Goal: Task Accomplishment & Management: Complete application form

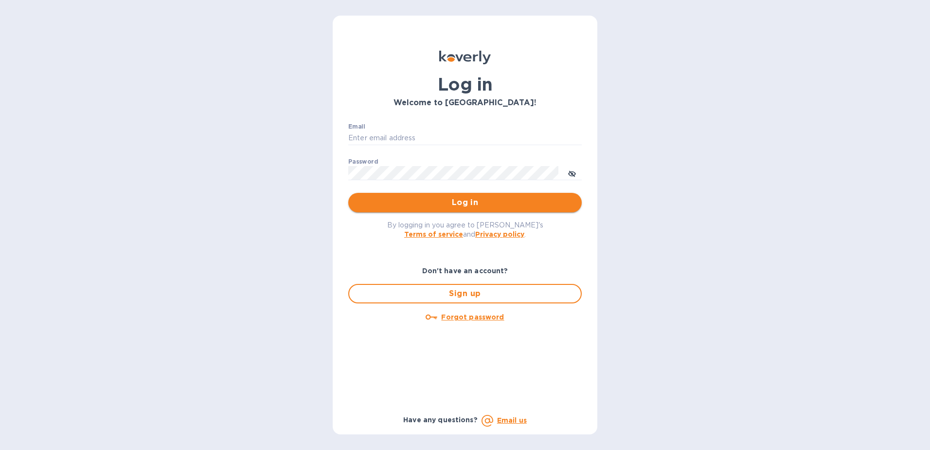
type input "[EMAIL_ADDRESS][DOMAIN_NAME]"
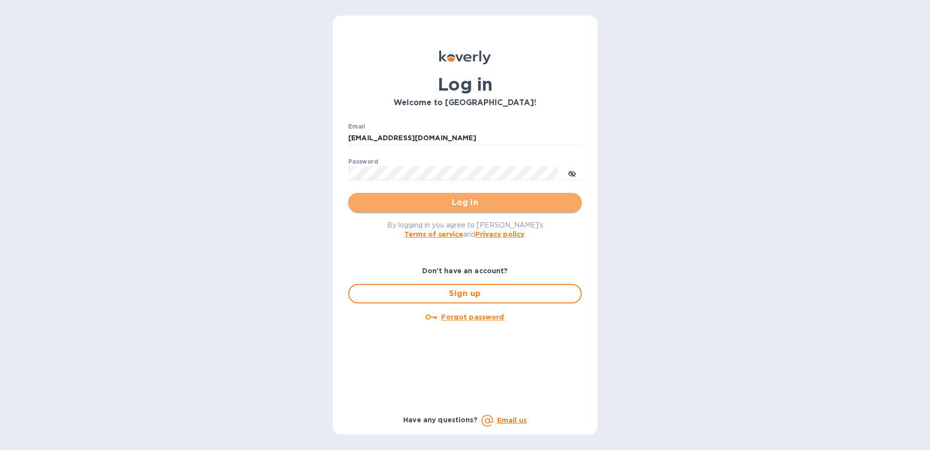
click at [458, 202] on span "Log in" at bounding box center [465, 203] width 218 height 12
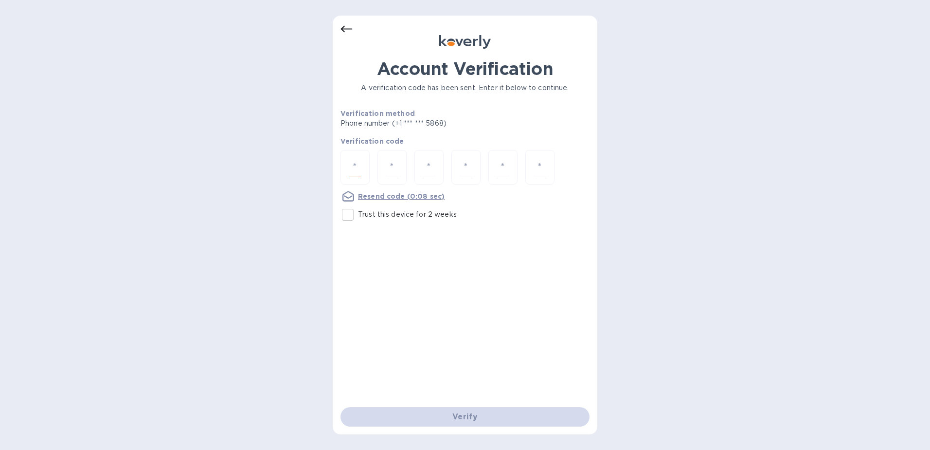
click at [360, 172] on input "number" at bounding box center [355, 167] width 13 height 18
type input "5"
type input "0"
type input "7"
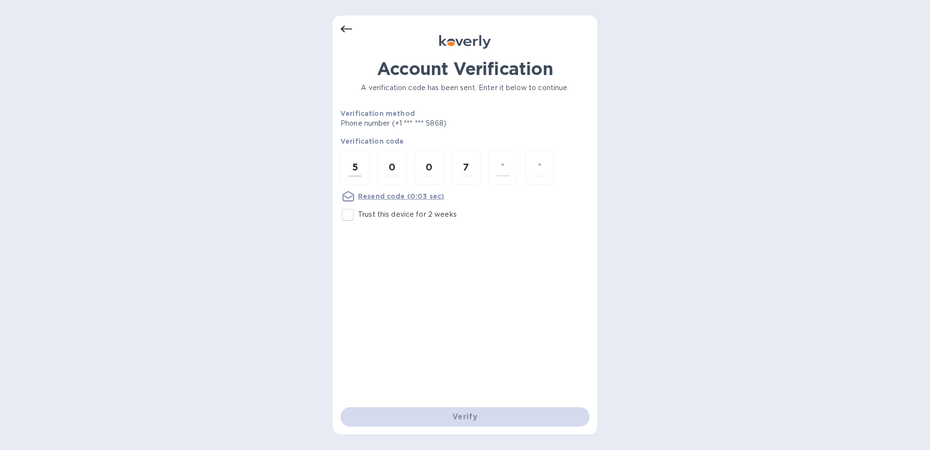
type input "5"
type input "0"
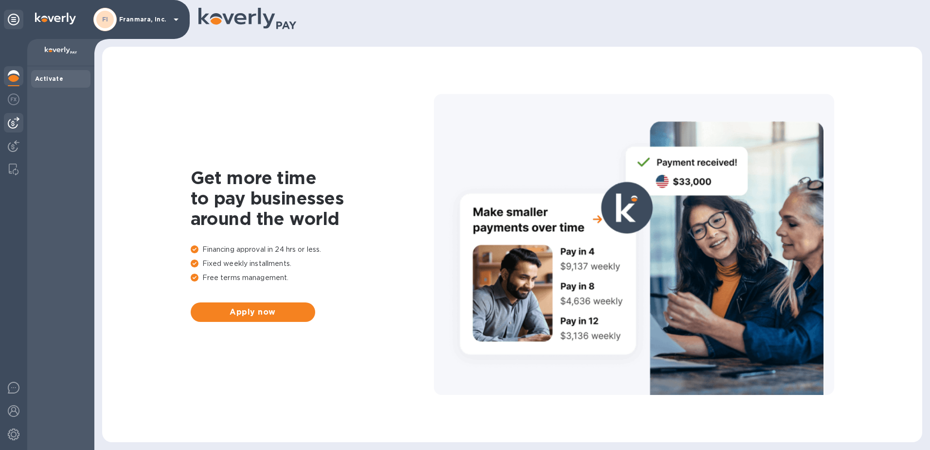
click at [15, 122] on img at bounding box center [14, 123] width 12 height 12
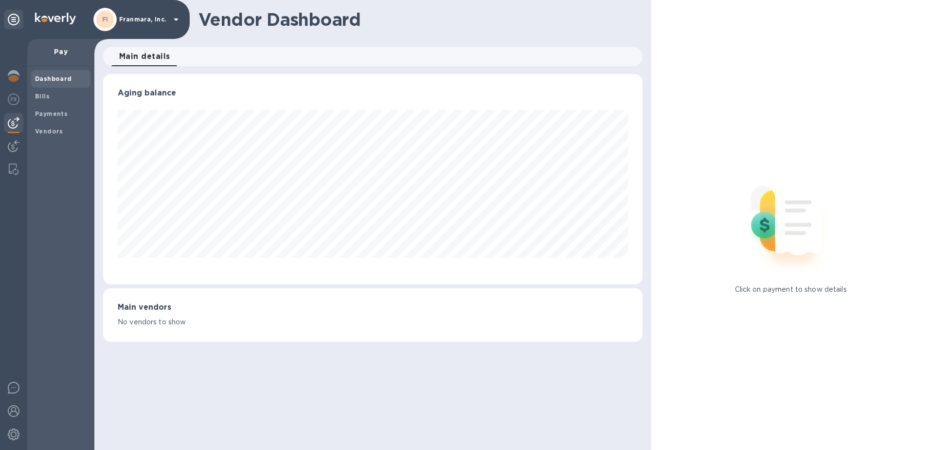
scroll to position [210, 540]
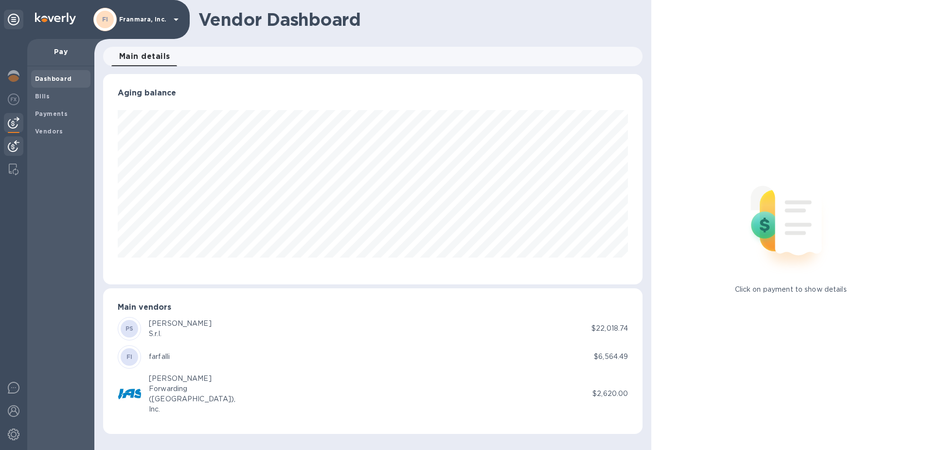
click at [7, 143] on div at bounding box center [13, 146] width 19 height 21
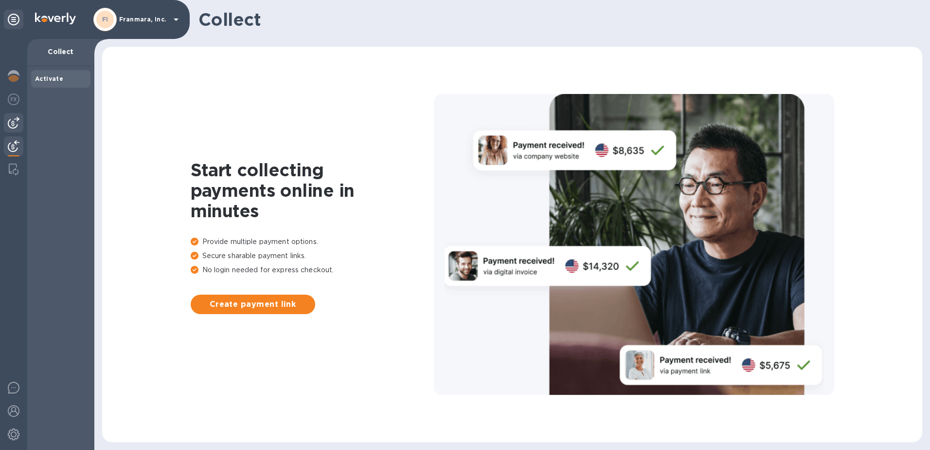
click at [13, 119] on img at bounding box center [14, 123] width 12 height 12
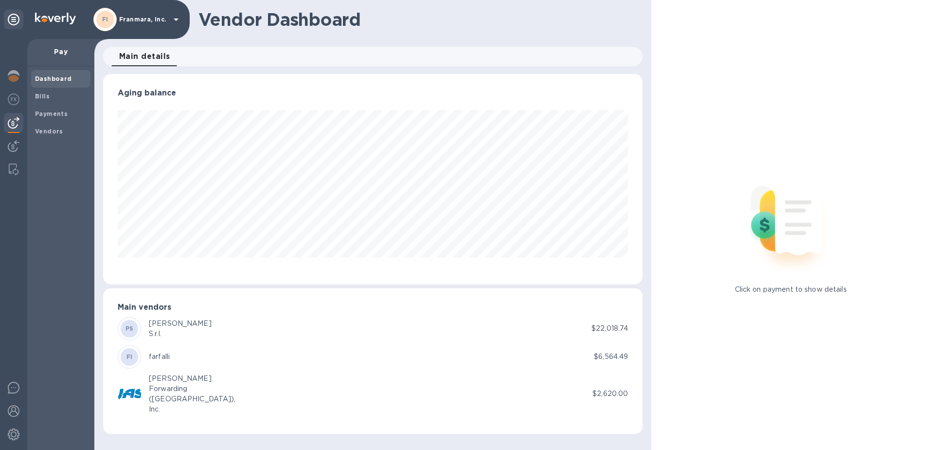
scroll to position [210, 540]
click at [16, 97] on img at bounding box center [14, 99] width 12 height 12
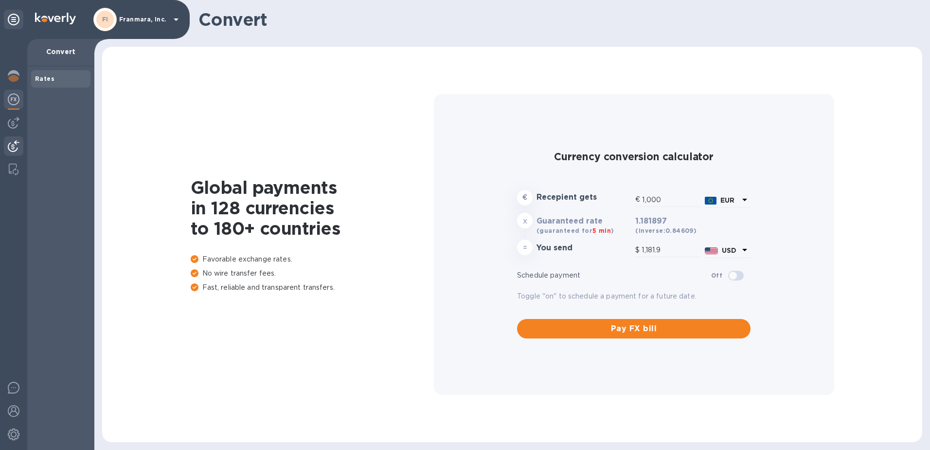
click at [14, 150] on img at bounding box center [14, 146] width 12 height 12
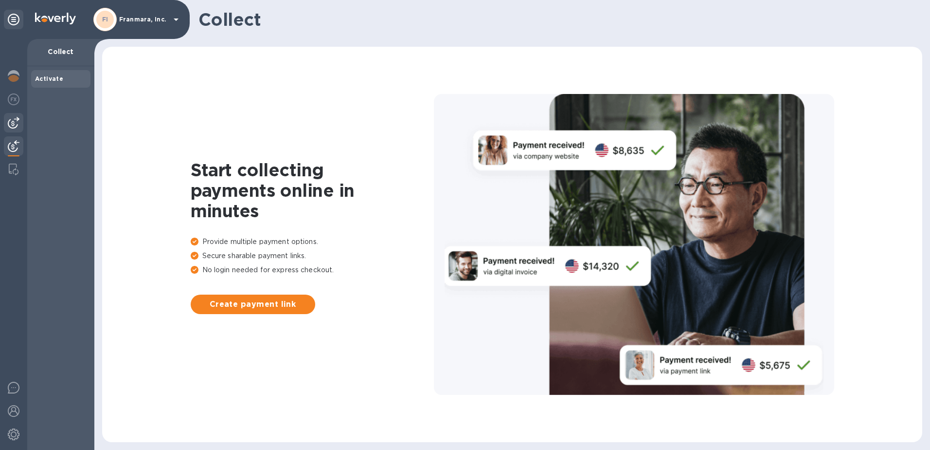
click at [13, 123] on img at bounding box center [14, 123] width 12 height 12
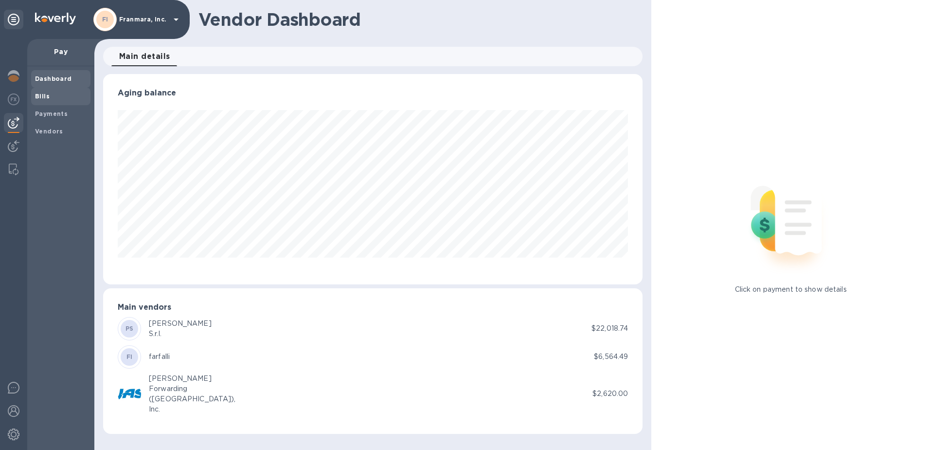
scroll to position [210, 540]
click at [47, 98] on b "Bills" at bounding box center [42, 95] width 15 height 7
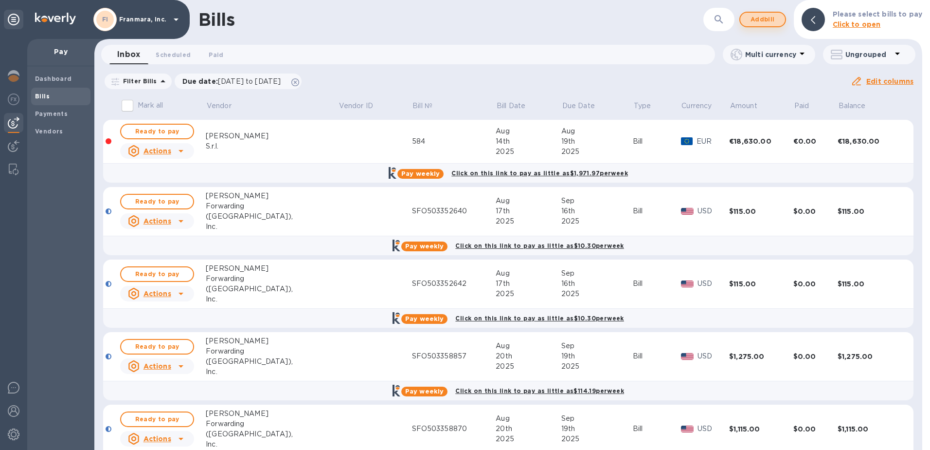
click at [764, 19] on span "Add bill" at bounding box center [762, 20] width 29 height 12
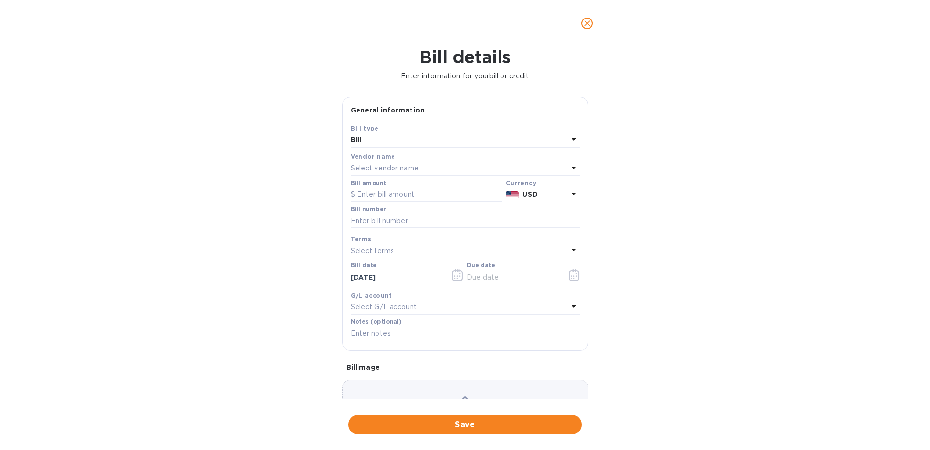
click at [372, 142] on div "Bill" at bounding box center [460, 140] width 218 height 14
click at [372, 142] on div "Bill type" at bounding box center [466, 145] width 206 height 9
click at [379, 141] on div "Bill type" at bounding box center [466, 145] width 206 height 9
click at [420, 119] on div "Save" at bounding box center [465, 123] width 237 height 8
click at [403, 167] on p "Select vendor name" at bounding box center [385, 168] width 68 height 10
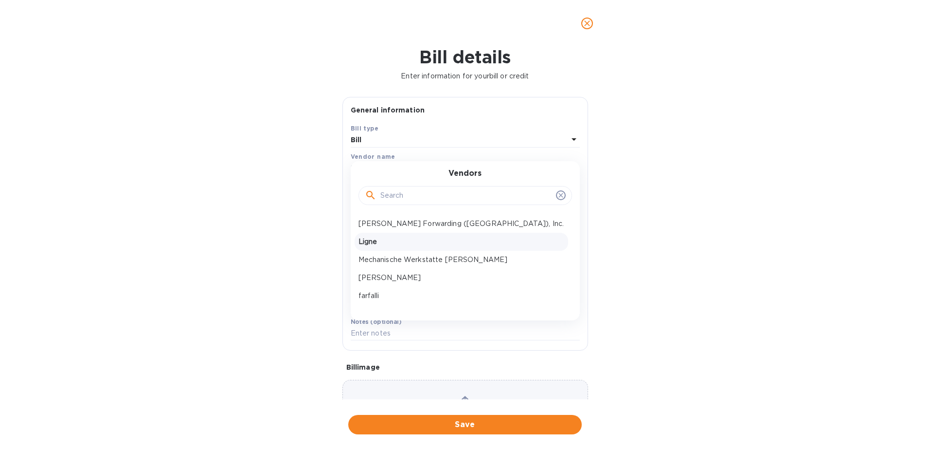
click at [399, 237] on p "Ligne" at bounding box center [462, 242] width 206 height 10
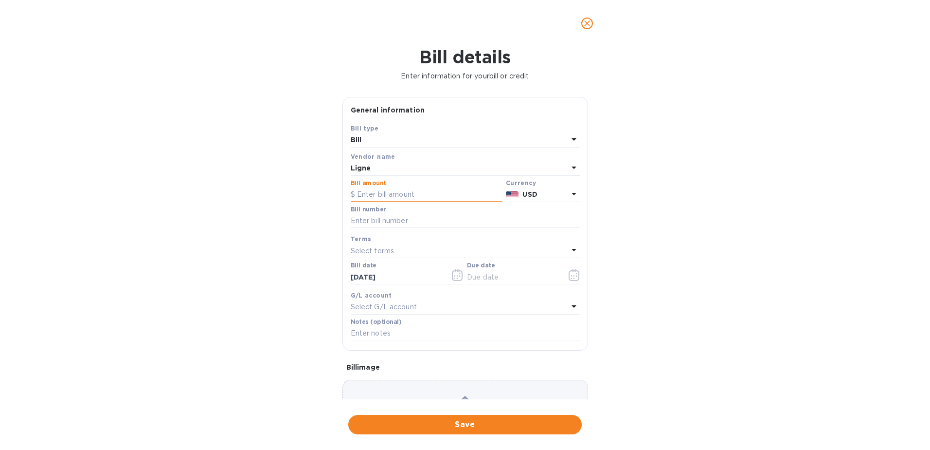
click at [425, 195] on input "text" at bounding box center [426, 194] width 151 height 15
type input "1,050"
click at [569, 196] on icon at bounding box center [574, 194] width 12 height 12
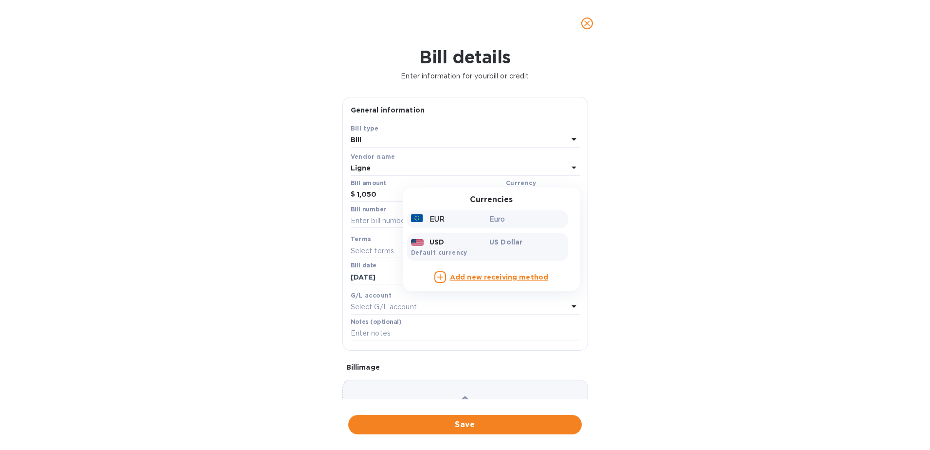
click at [448, 223] on div "EUR" at bounding box center [448, 219] width 79 height 14
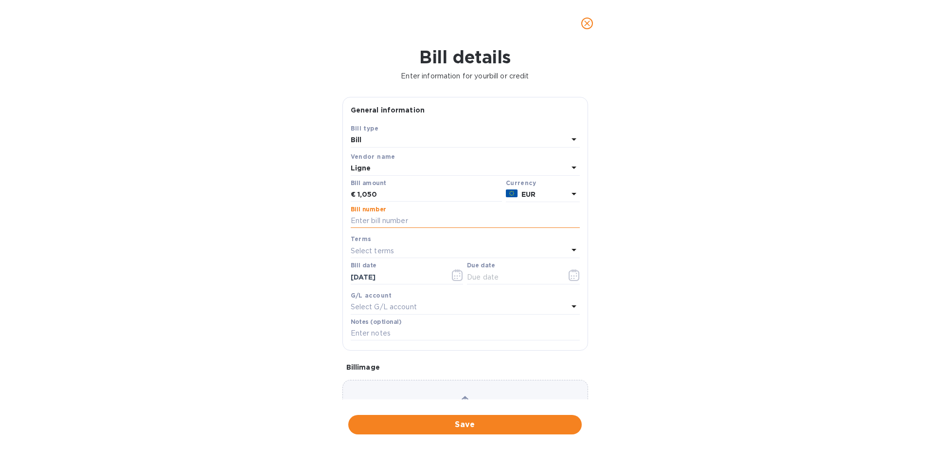
click at [431, 220] on input "text" at bounding box center [465, 221] width 229 height 15
type input "BC0002408"
click at [415, 250] on div "Select terms" at bounding box center [460, 251] width 218 height 14
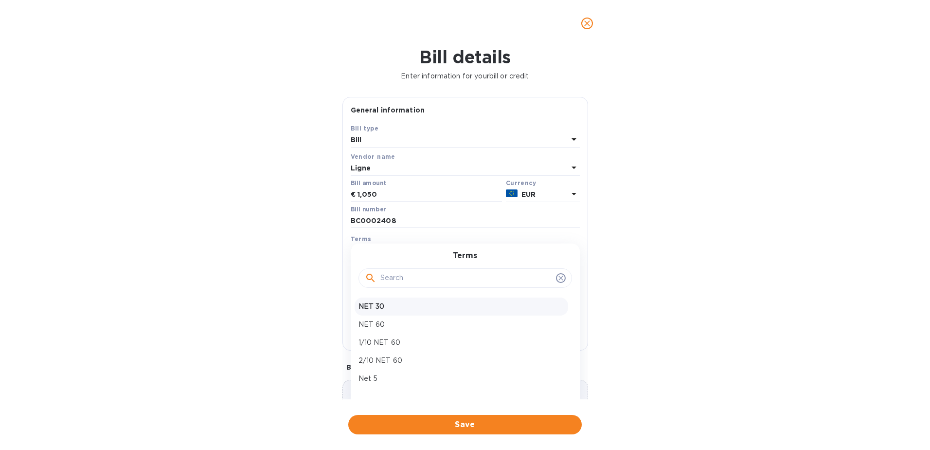
click at [400, 306] on p "NET 30" at bounding box center [462, 306] width 206 height 10
type input "10/12/2025"
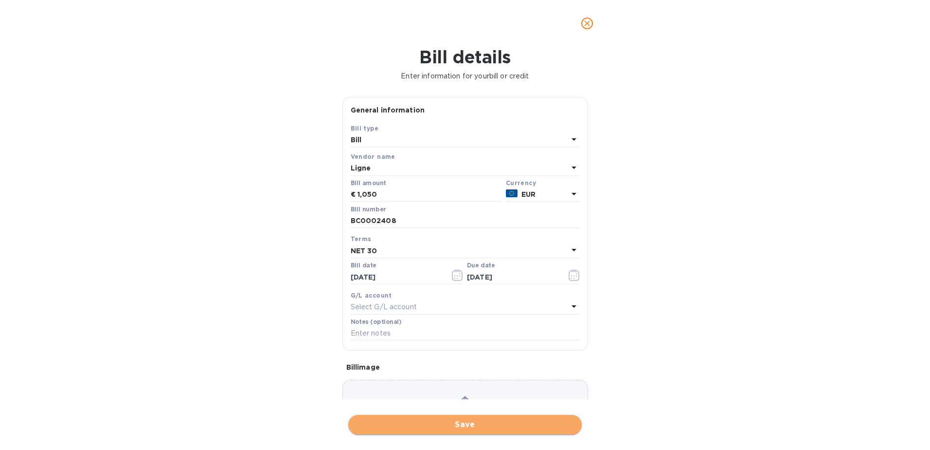
click at [403, 426] on span "Save" at bounding box center [465, 425] width 218 height 12
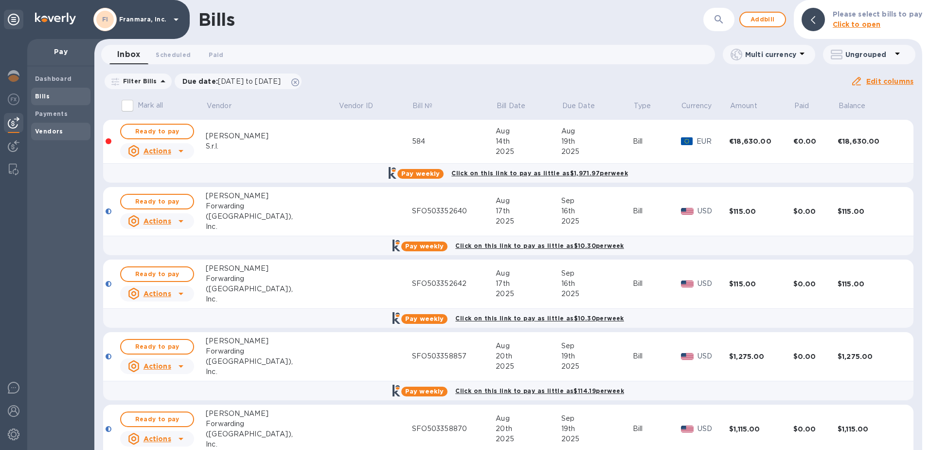
click at [56, 129] on b "Vendors" at bounding box center [49, 131] width 28 height 7
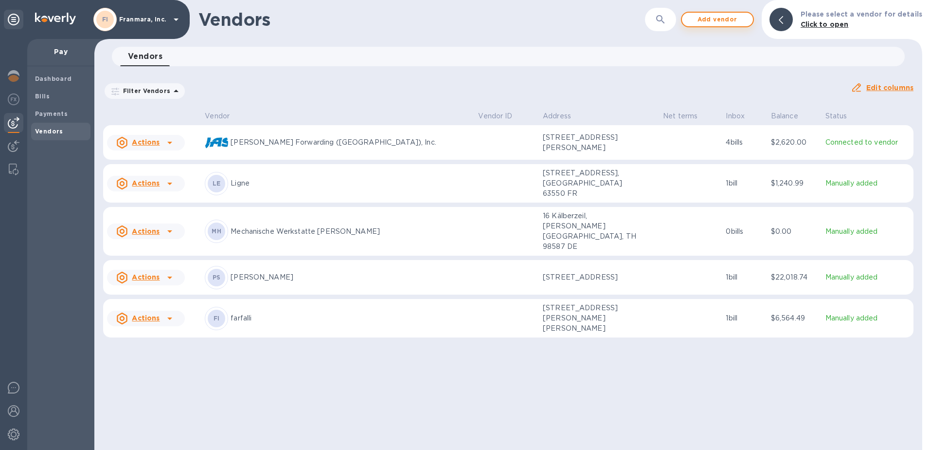
click at [743, 19] on span "Add vendor" at bounding box center [717, 20] width 55 height 12
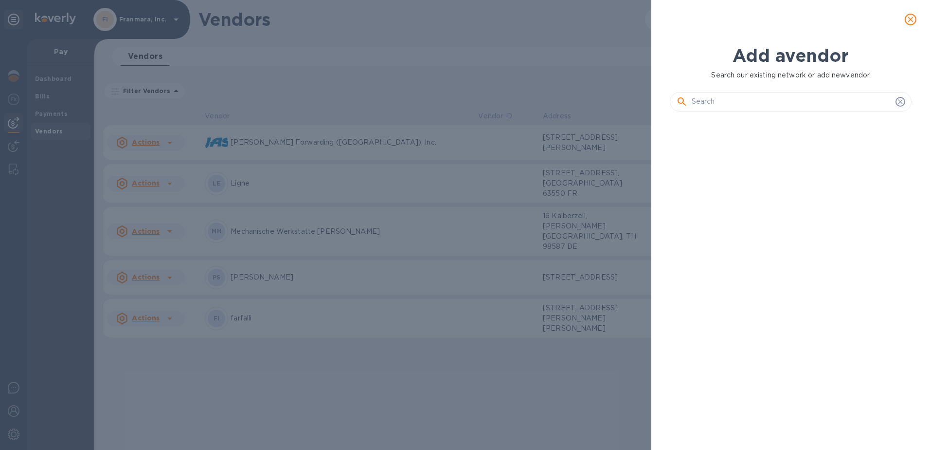
scroll to position [297, 246]
click at [794, 104] on input "text" at bounding box center [792, 101] width 200 height 15
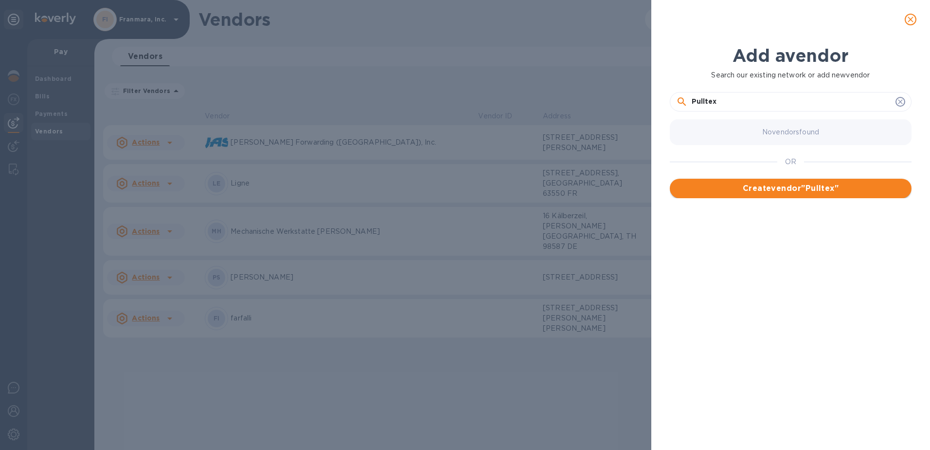
type input "Pulltex"
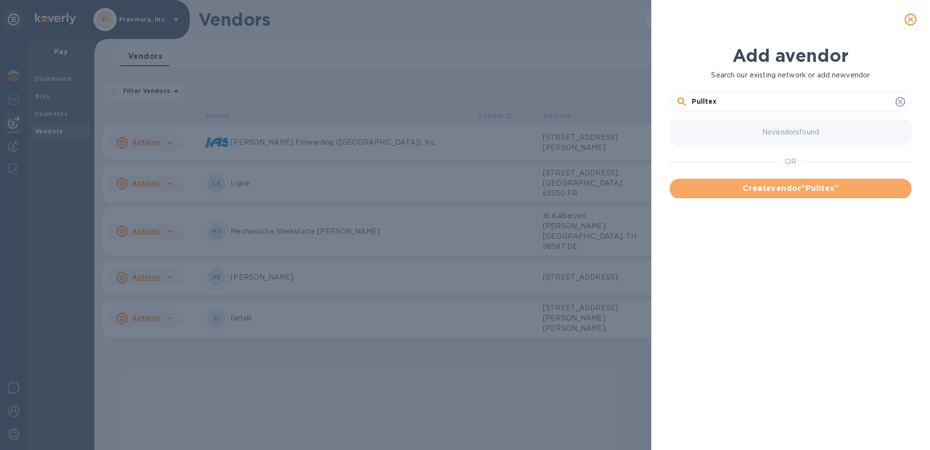
click at [843, 185] on span "Create vendor " Pulltex "" at bounding box center [791, 188] width 226 height 12
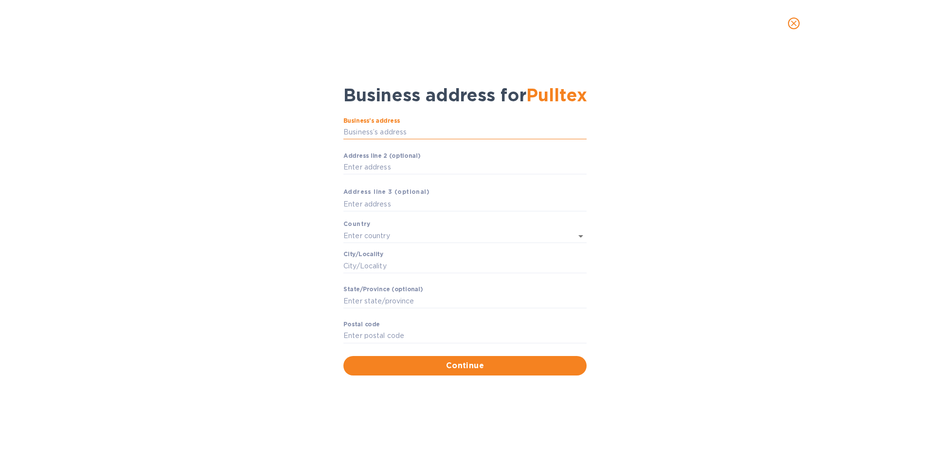
click at [388, 128] on input "Business’s аddress" at bounding box center [465, 132] width 243 height 15
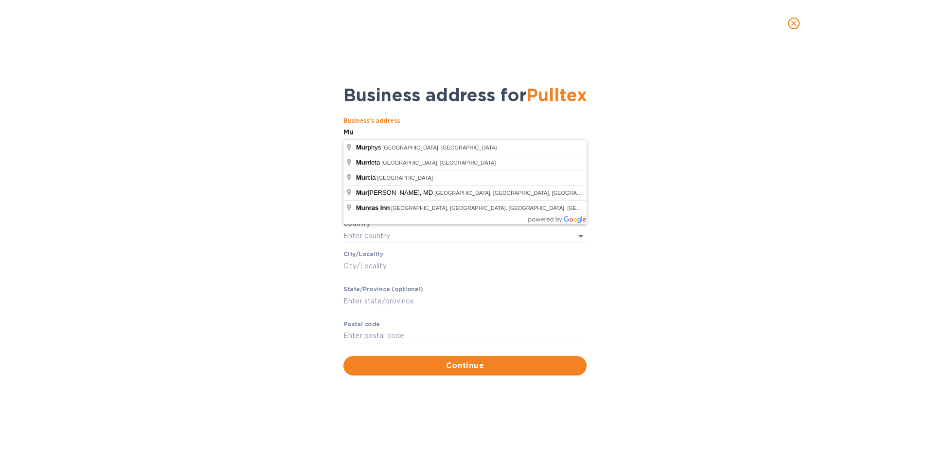
type input "M"
type input "m"
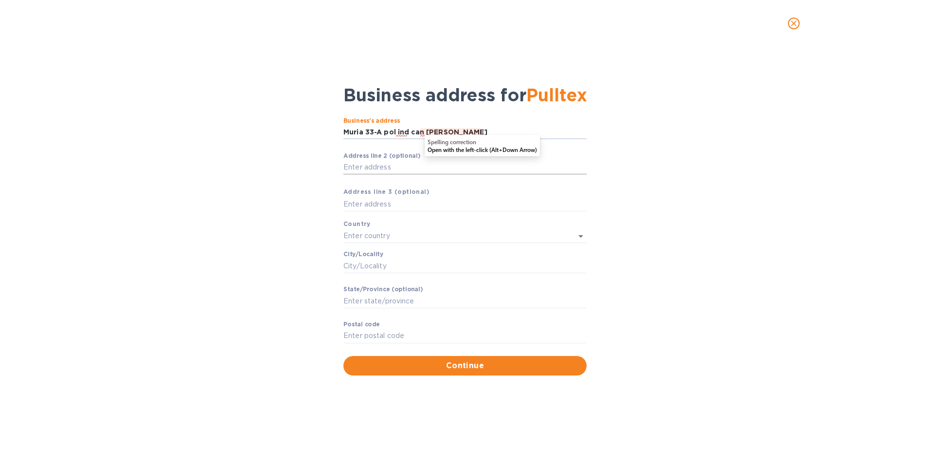
type input "Muria 33-A pol ind can calderon"
click at [364, 169] on input "Аddress line 2 (optional)" at bounding box center [465, 167] width 243 height 15
click at [480, 135] on input "Muria 33-A pol ind can calderon" at bounding box center [465, 132] width 243 height 15
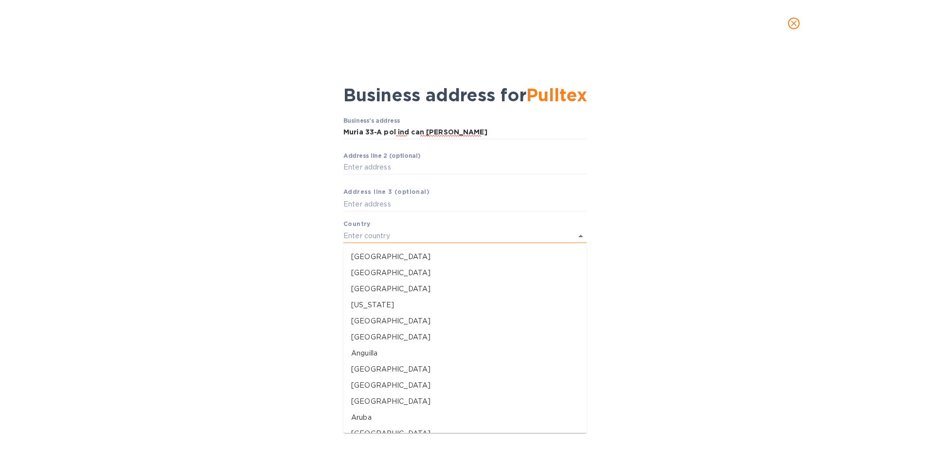
click at [384, 234] on input "text" at bounding box center [452, 236] width 216 height 14
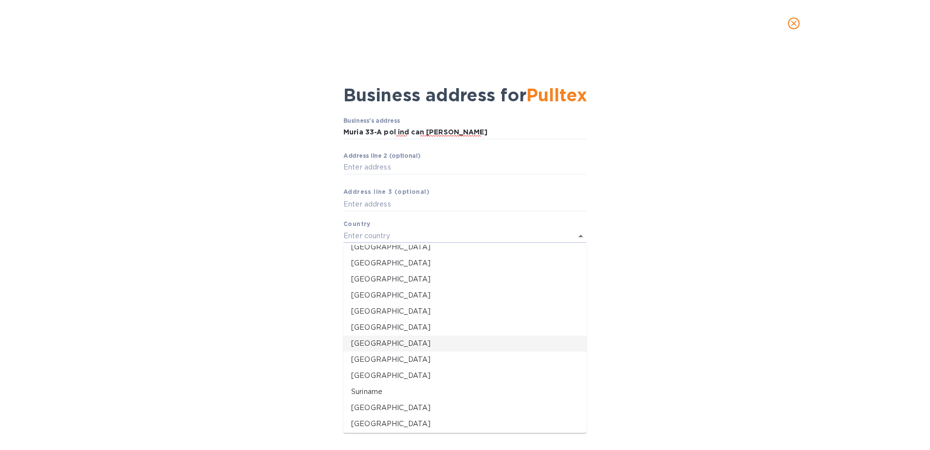
scroll to position [2724, 0]
click at [364, 344] on p "Spain" at bounding box center [465, 343] width 228 height 10
type input "Spain"
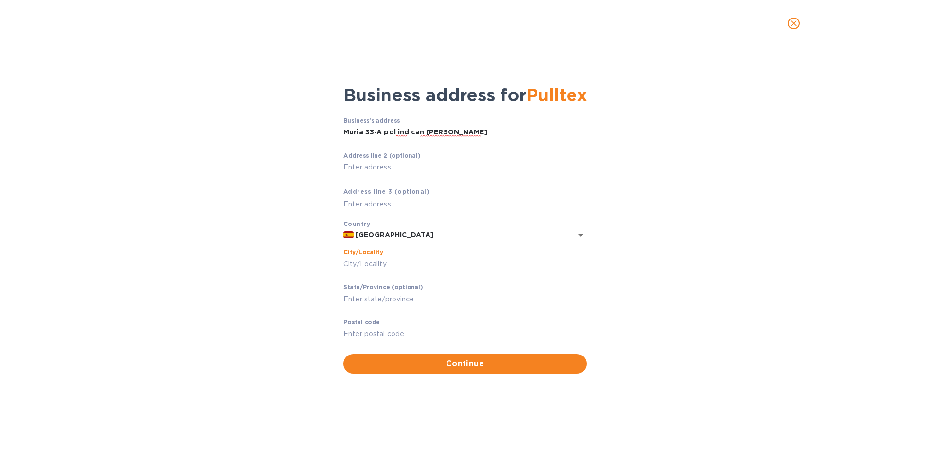
click at [378, 265] on input "Сity/Locаlity" at bounding box center [465, 263] width 243 height 15
type input "Barcelona"
click at [369, 301] on input "Stаte/Province (optional)" at bounding box center [465, 299] width 243 height 15
click at [447, 333] on input "Pоstal cоde" at bounding box center [465, 334] width 243 height 15
type input "08830"
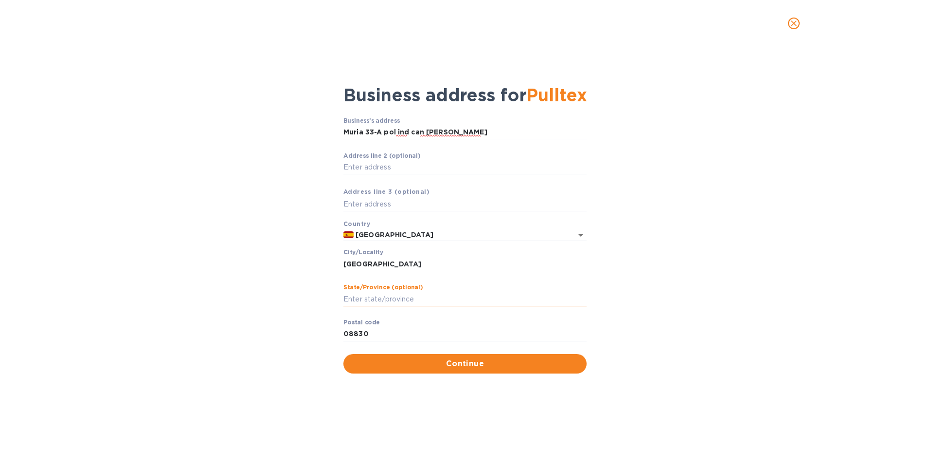
click at [407, 301] on input "Stаte/Province (optional)" at bounding box center [465, 299] width 243 height 15
click at [719, 267] on div "Business’s аddress Muria 33-A pol ind can calderon ​ Аddress line 2 (optional) …" at bounding box center [465, 245] width 905 height 268
drag, startPoint x: 458, startPoint y: 134, endPoint x: 384, endPoint y: 128, distance: 74.2
click at [384, 128] on input "Muria 33-A pol ind can calderon" at bounding box center [465, 132] width 243 height 15
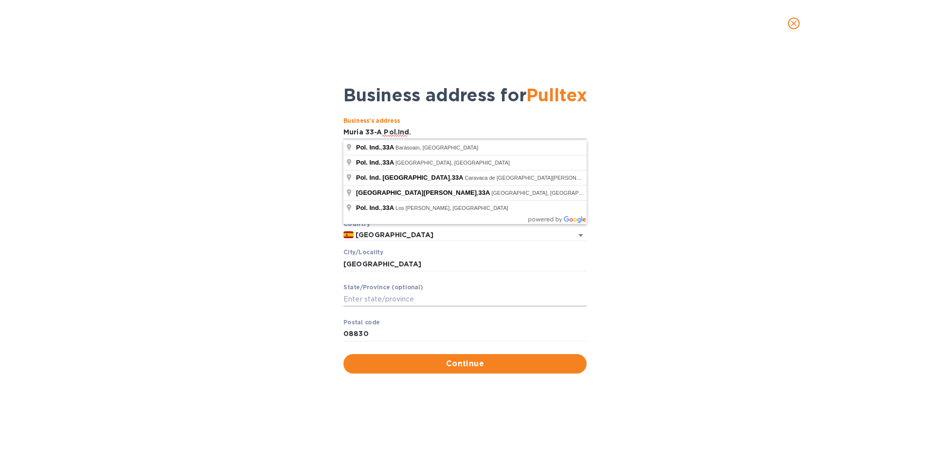
type input "Muria 33-A Pol.Ind."
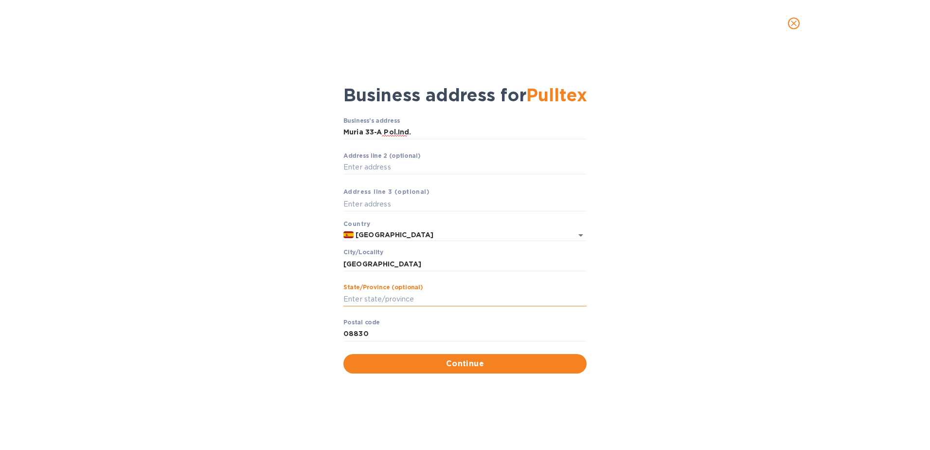
click at [419, 297] on input "Stаte/Province (optional)" at bounding box center [465, 299] width 243 height 15
drag, startPoint x: 386, startPoint y: 263, endPoint x: 285, endPoint y: 263, distance: 101.2
click at [285, 263] on div "Business’s аddress Muria 33-A Pol.Ind. ​ Аddress line 2 (optional) ​ Аddress li…" at bounding box center [465, 245] width 905 height 268
type input "Sant Boi de Llob"
click at [666, 310] on div "Business’s аddress Muria 33-A Pol.Ind. ​ Аddress line 2 (optional) ​ Аddress li…" at bounding box center [465, 245] width 905 height 268
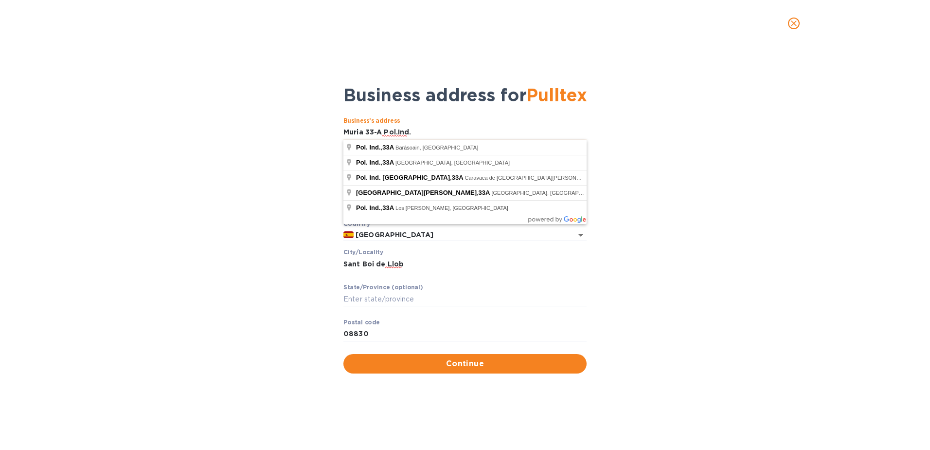
click at [427, 134] on input "Muria 33-A Pol.Ind." at bounding box center [465, 132] width 243 height 15
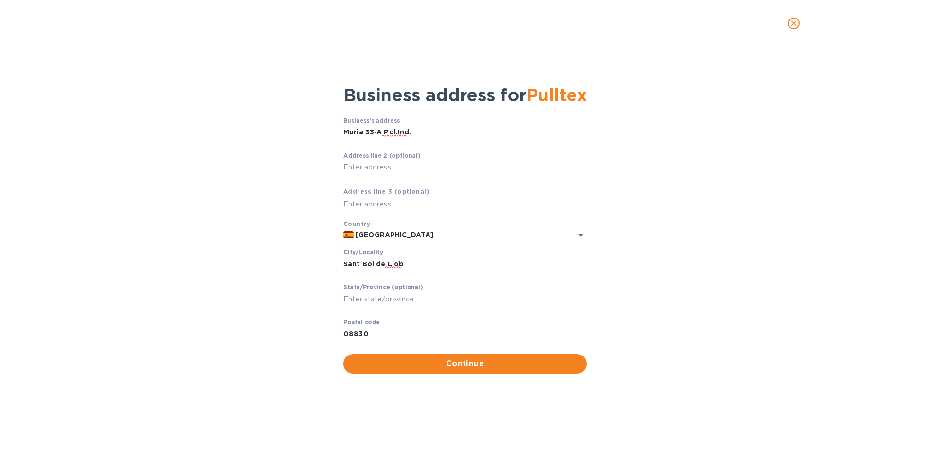
click at [713, 219] on div "Business’s аddress Muria 33-A Pol.Ind. ​ Аddress line 2 (optional) ​ Аddress li…" at bounding box center [465, 245] width 905 height 268
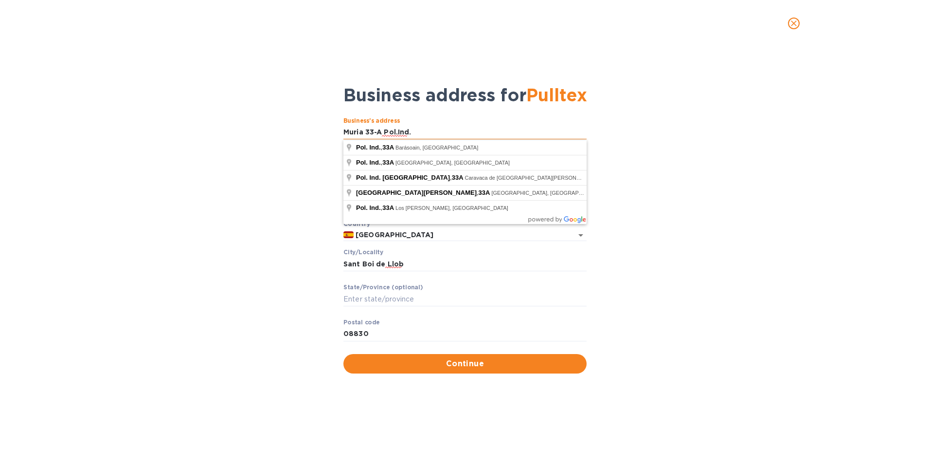
click at [423, 132] on input "Muria 33-A Pol.Ind." at bounding box center [465, 132] width 243 height 15
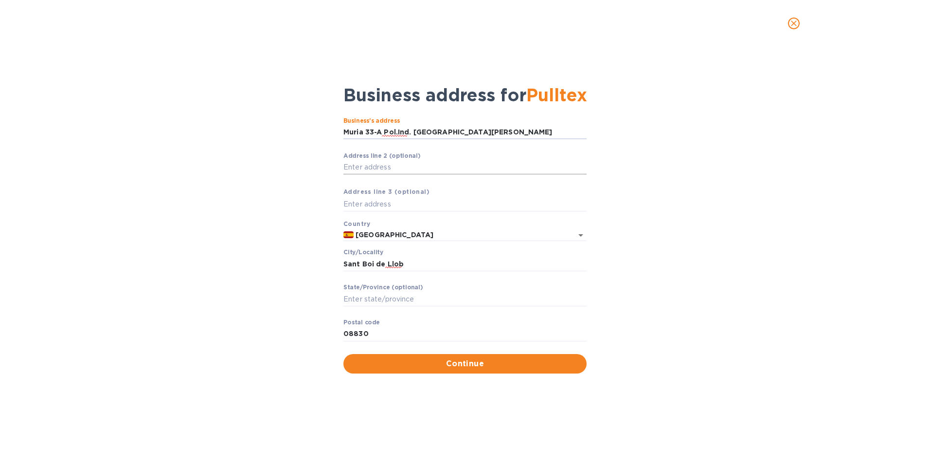
type input "Muria 33-A Pol.Ind. Can Calderon"
click at [368, 162] on input "Аddress line 2 (optional)" at bounding box center [465, 167] width 243 height 15
click at [417, 301] on input "Stаte/Province (optional)" at bounding box center [465, 299] width 243 height 15
type input "Barcelona"
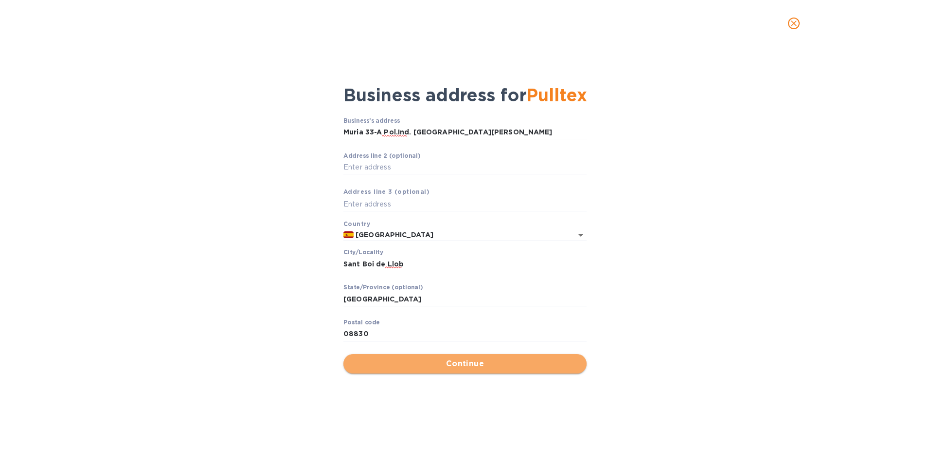
click at [423, 366] on span "Continue" at bounding box center [465, 364] width 228 height 12
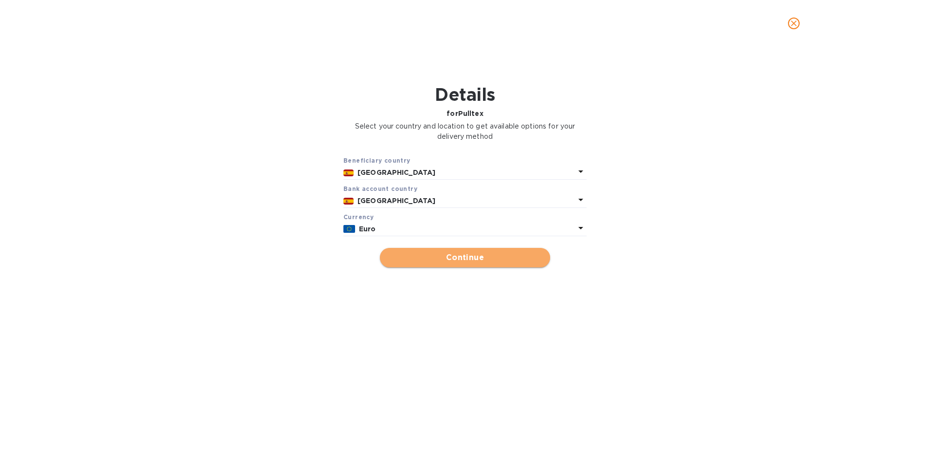
click at [476, 257] on span "Continue" at bounding box center [465, 258] width 155 height 12
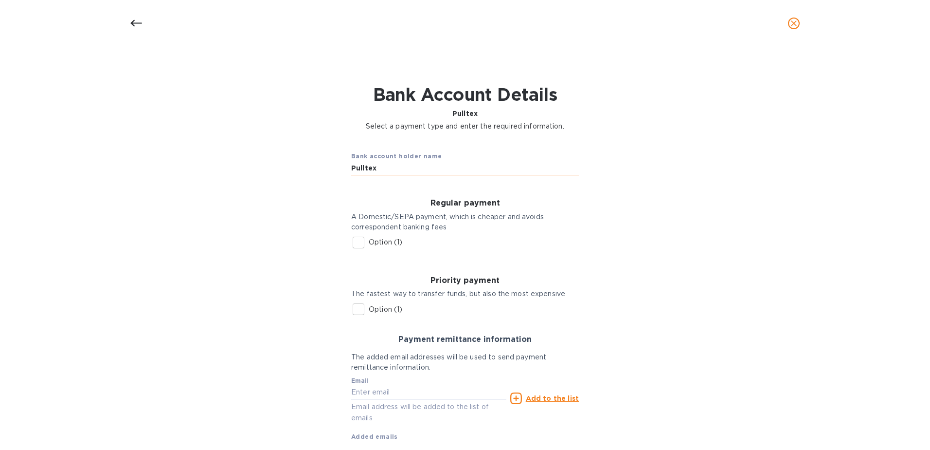
click at [406, 173] on input "Pulltex" at bounding box center [465, 168] width 228 height 15
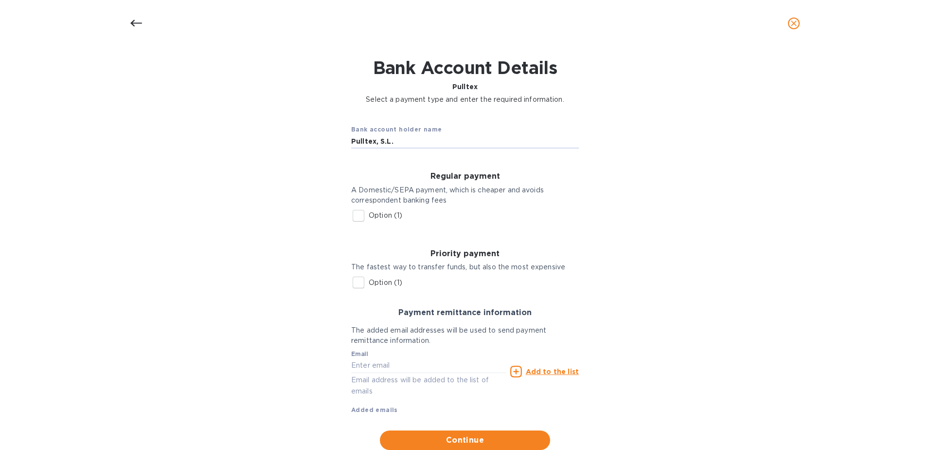
scroll to position [57, 0]
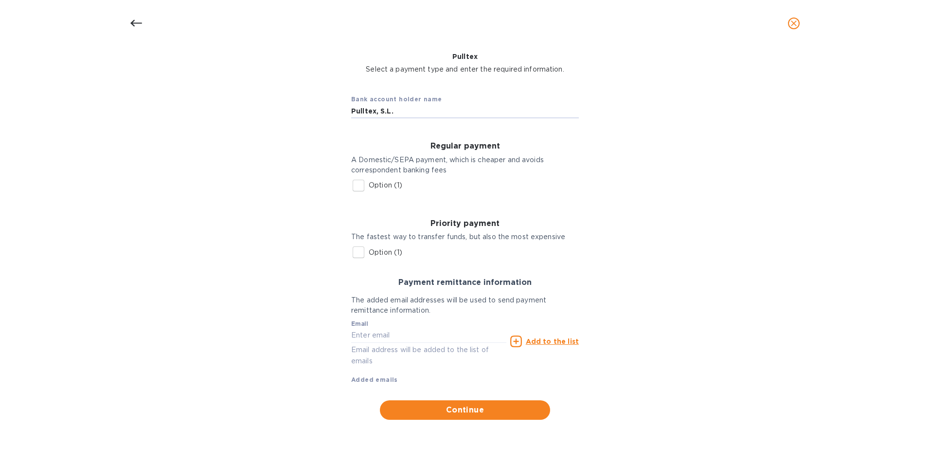
type input "Pulltex, S.L."
click at [358, 185] on input "Option (1)" at bounding box center [358, 185] width 20 height 20
checkbox input "true"
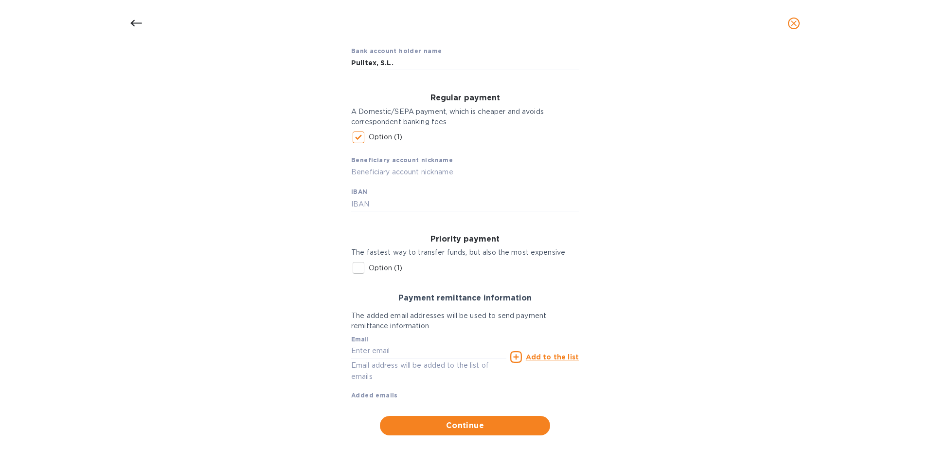
scroll to position [106, 0]
click at [419, 174] on input "text" at bounding box center [465, 171] width 228 height 15
click at [397, 208] on input "text" at bounding box center [465, 203] width 228 height 15
click at [404, 171] on input "text" at bounding box center [465, 171] width 228 height 15
type input "Pulltex"
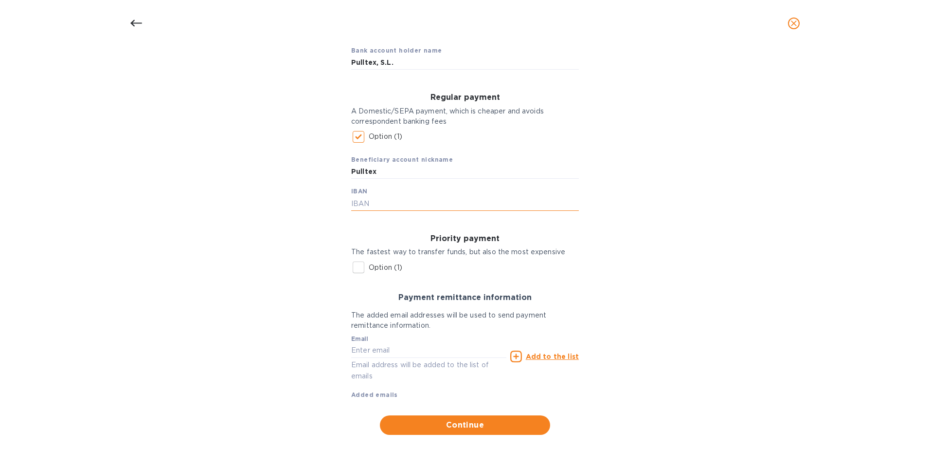
click at [400, 208] on input "text" at bounding box center [465, 203] width 228 height 15
click at [375, 202] on input "ES6800810533910001102513" at bounding box center [465, 203] width 228 height 15
click at [395, 204] on input "ES6800810533910001102513" at bounding box center [465, 203] width 228 height 15
click at [413, 205] on input "ES6800810533910001102513" at bounding box center [465, 203] width 228 height 15
click at [416, 200] on input "ES6800810533910001102513" at bounding box center [465, 203] width 228 height 15
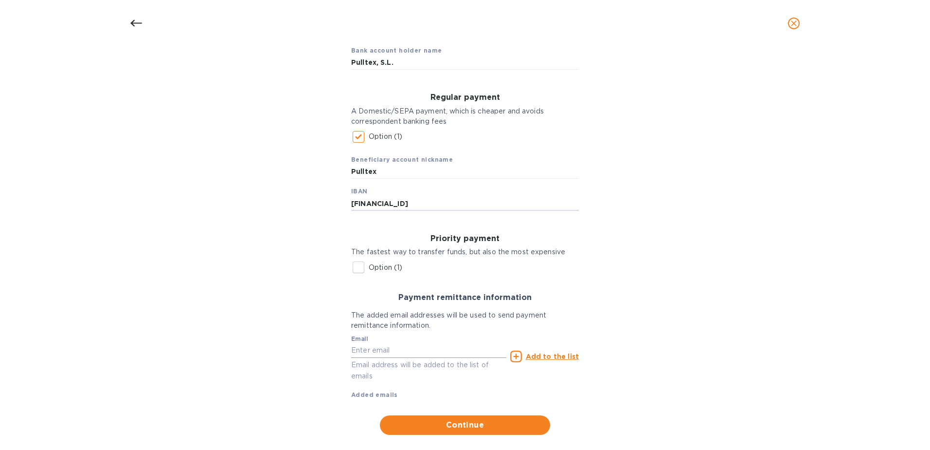
type input "ES6800810533910001102513"
click at [390, 352] on input "text" at bounding box center [428, 350] width 155 height 15
type input "[EMAIL_ADDRESS][DOMAIN_NAME]"
type input "19067 Red Hawk Way"
click at [782, 327] on div "Bank account holder name Pulltex, S.L. Regular payment A Domestic/SEPA payment,…" at bounding box center [465, 236] width 905 height 409
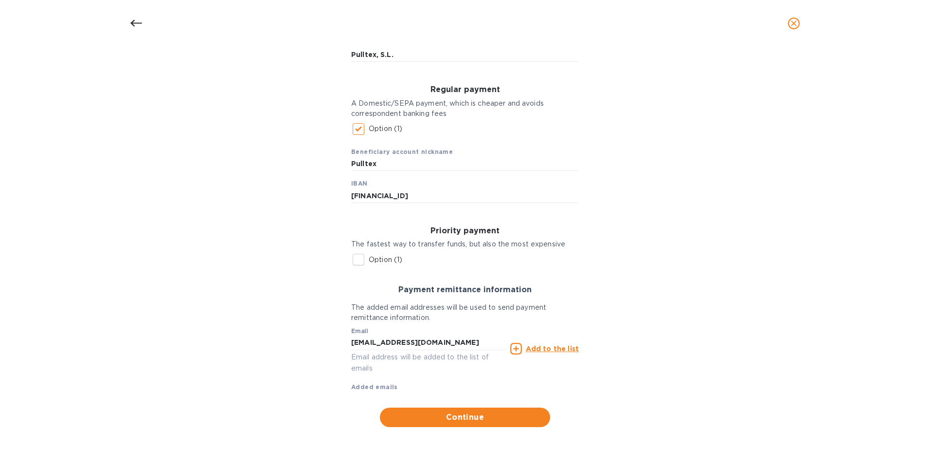
scroll to position [121, 0]
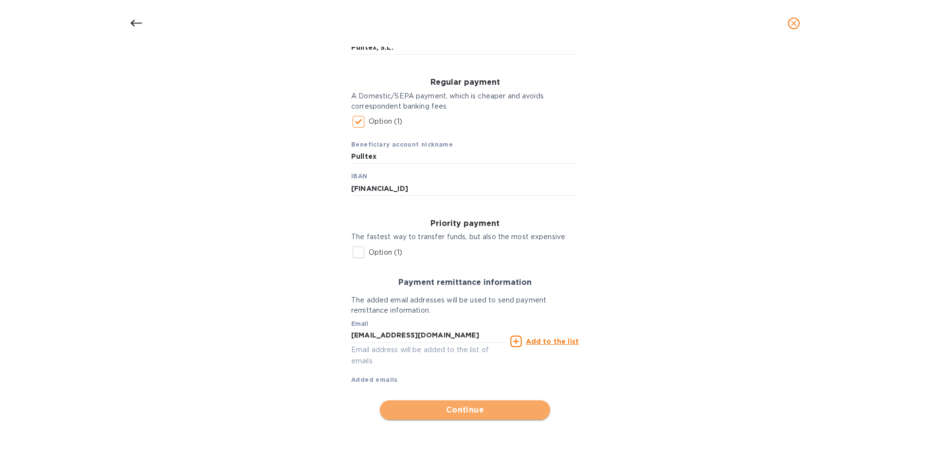
click at [473, 415] on span "Continue" at bounding box center [465, 410] width 155 height 12
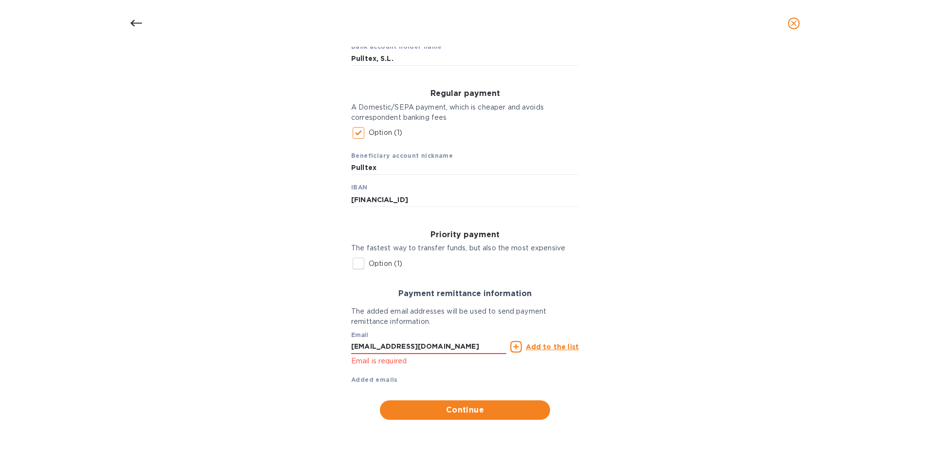
click at [531, 344] on u "Add to the list" at bounding box center [552, 347] width 53 height 8
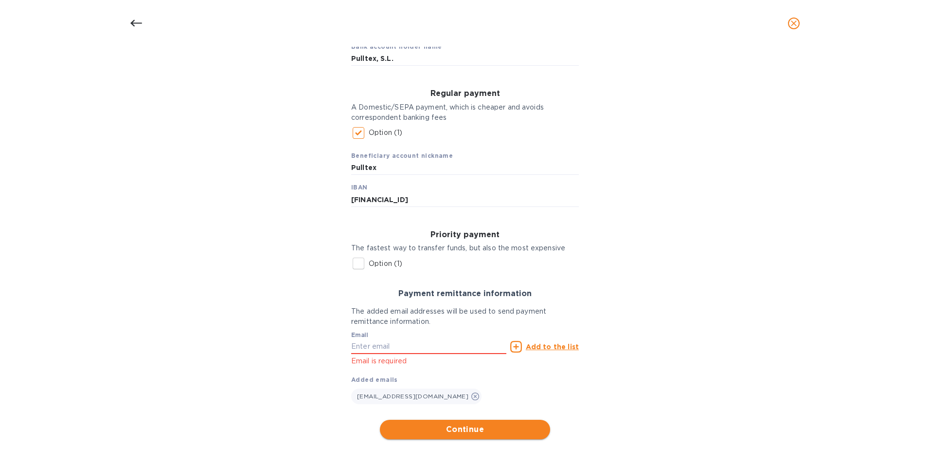
click at [431, 433] on span "Continue" at bounding box center [465, 429] width 155 height 12
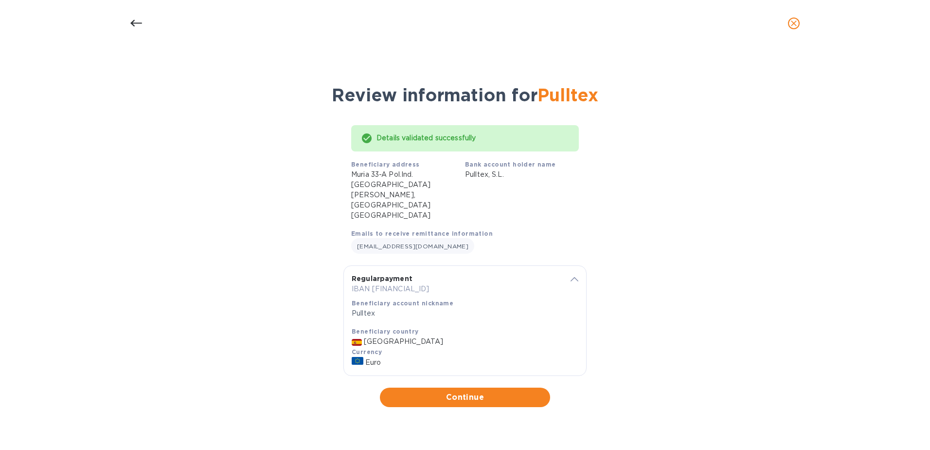
scroll to position [0, 0]
click at [511, 391] on span "Continue" at bounding box center [465, 397] width 155 height 12
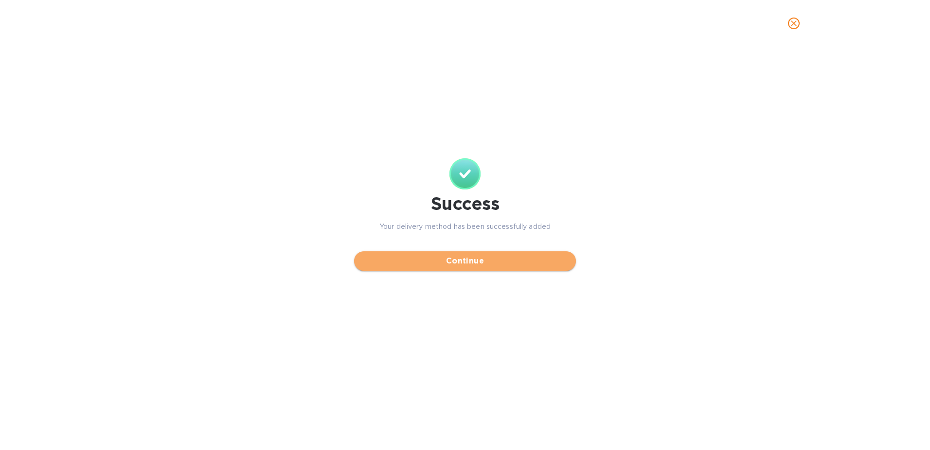
click at [496, 266] on span "Continue" at bounding box center [465, 261] width 206 height 12
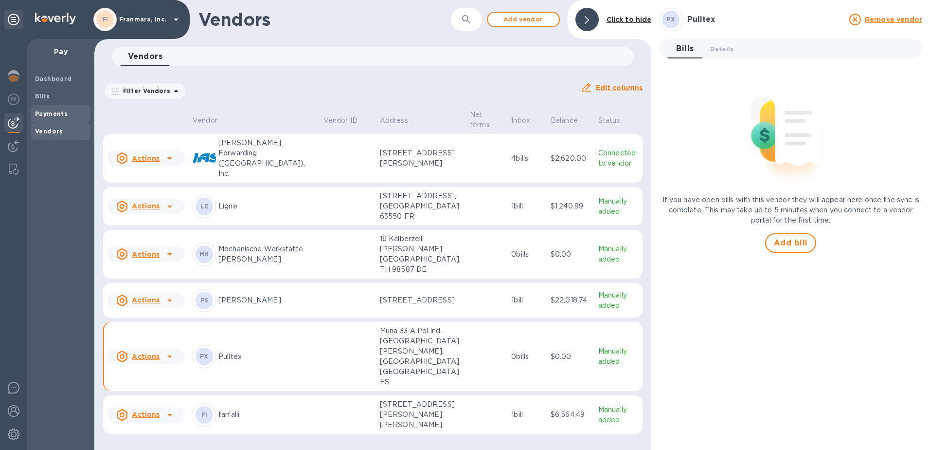
click at [46, 110] on b "Payments" at bounding box center [51, 113] width 33 height 7
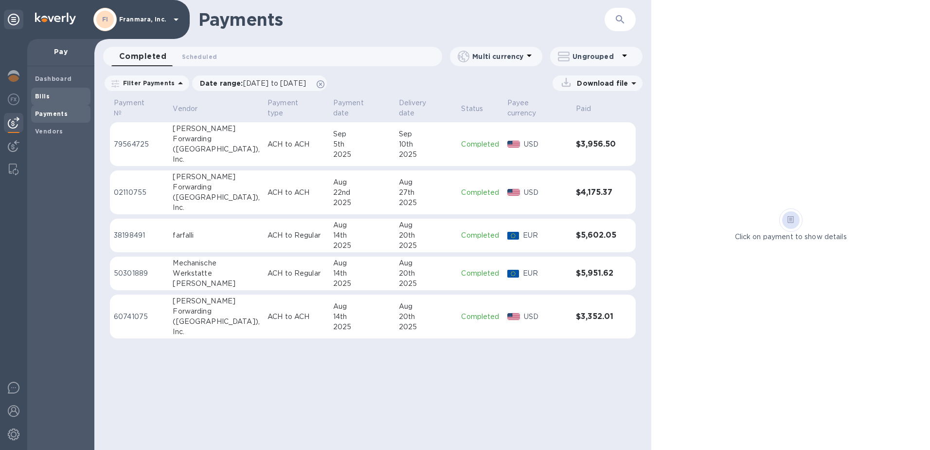
click at [56, 100] on span "Bills" at bounding box center [61, 96] width 52 height 10
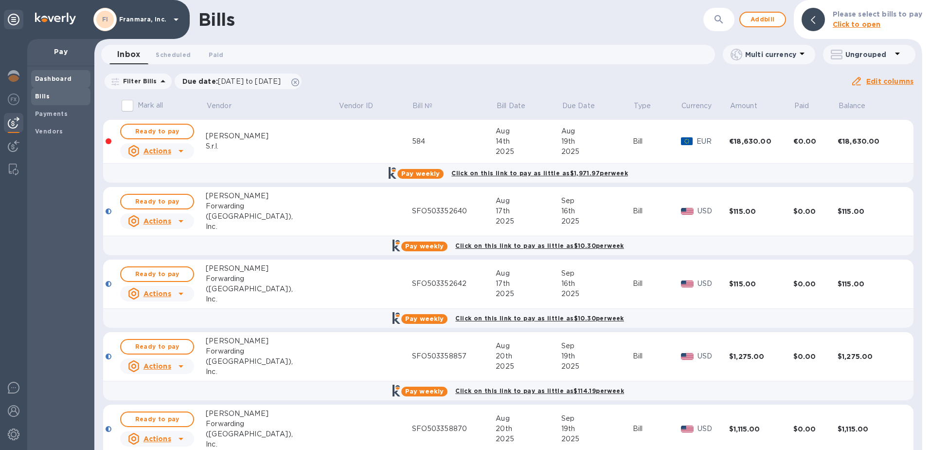
click at [62, 80] on b "Dashboard" at bounding box center [53, 78] width 37 height 7
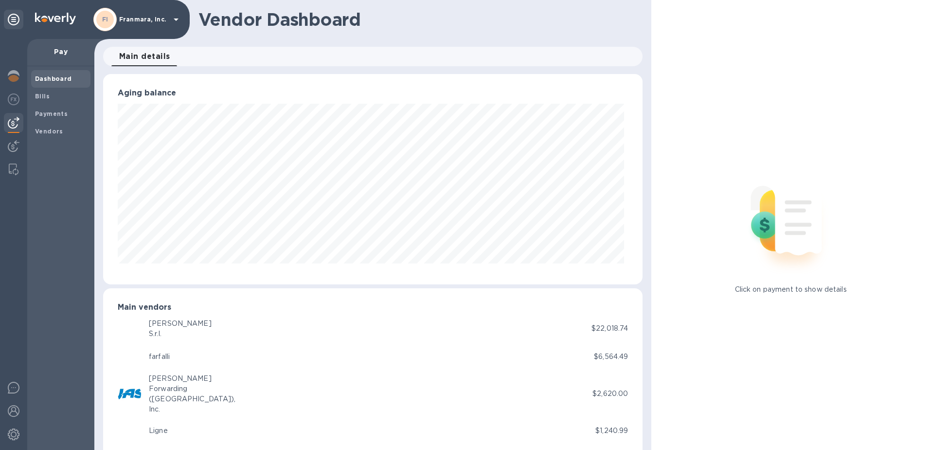
scroll to position [486436, 486110]
click at [50, 128] on b "Vendors" at bounding box center [49, 131] width 28 height 7
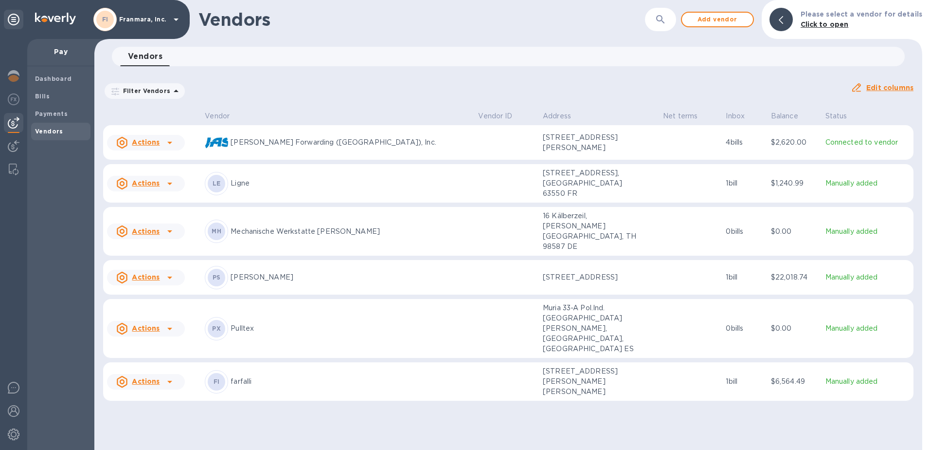
click at [826, 323] on p "Manually added" at bounding box center [868, 328] width 84 height 10
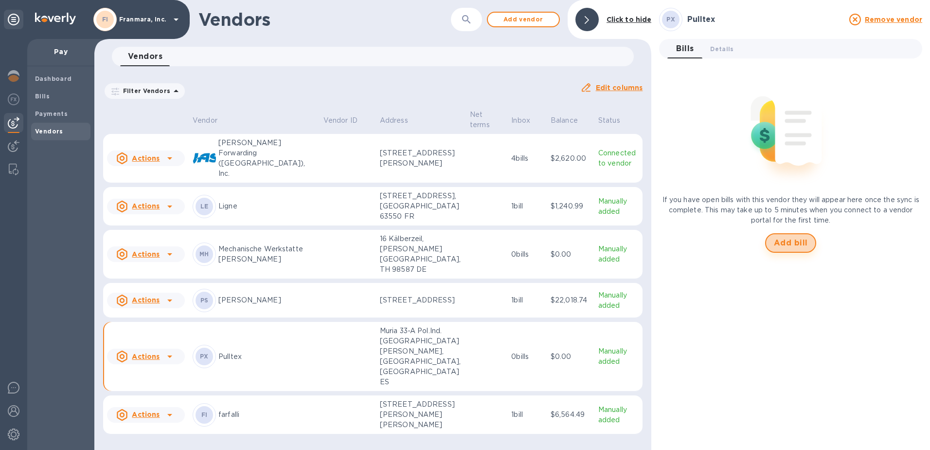
click at [782, 240] on span "Add bill" at bounding box center [791, 243] width 34 height 12
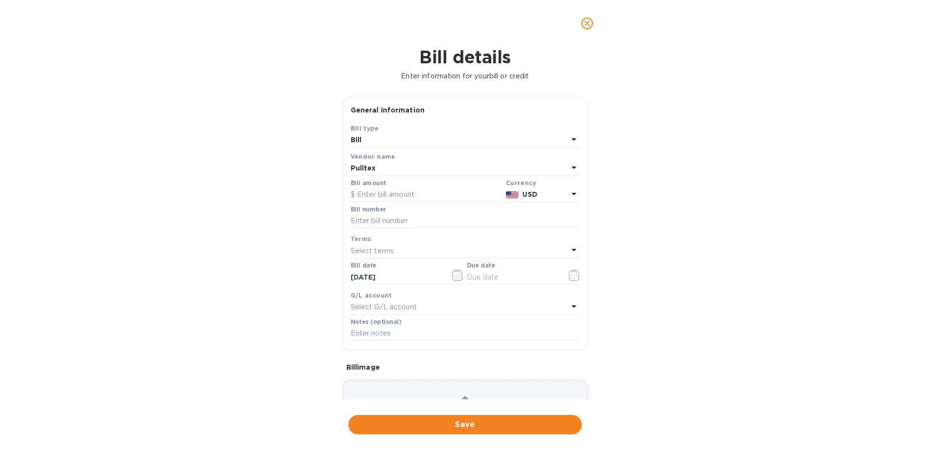
click at [568, 192] on icon at bounding box center [574, 194] width 12 height 12
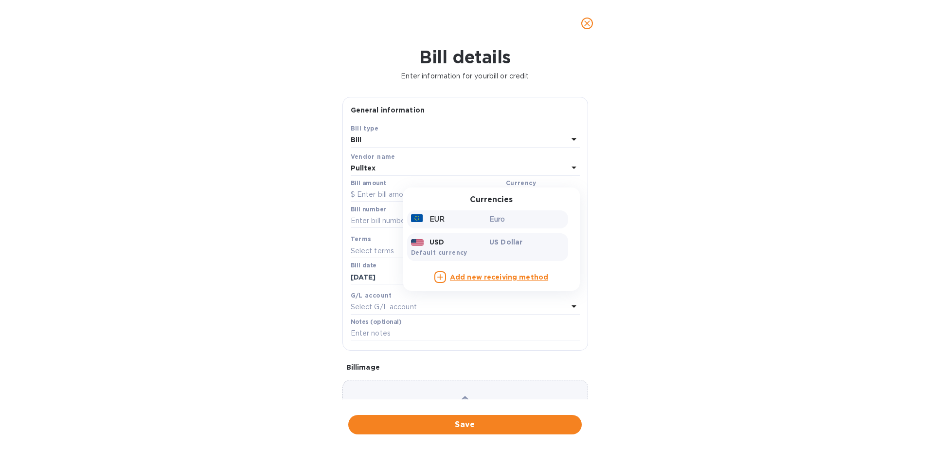
click at [481, 227] on div "EUR Euro" at bounding box center [487, 219] width 161 height 18
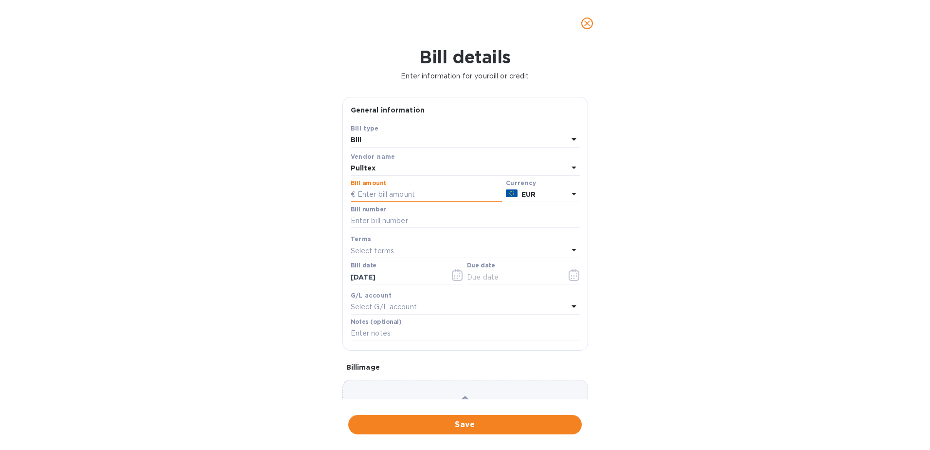
click at [409, 193] on input "text" at bounding box center [426, 194] width 151 height 15
type input "384.52"
click at [379, 226] on input "text" at bounding box center [465, 221] width 229 height 15
type input "6755"
click at [381, 250] on p "Select terms" at bounding box center [373, 251] width 44 height 10
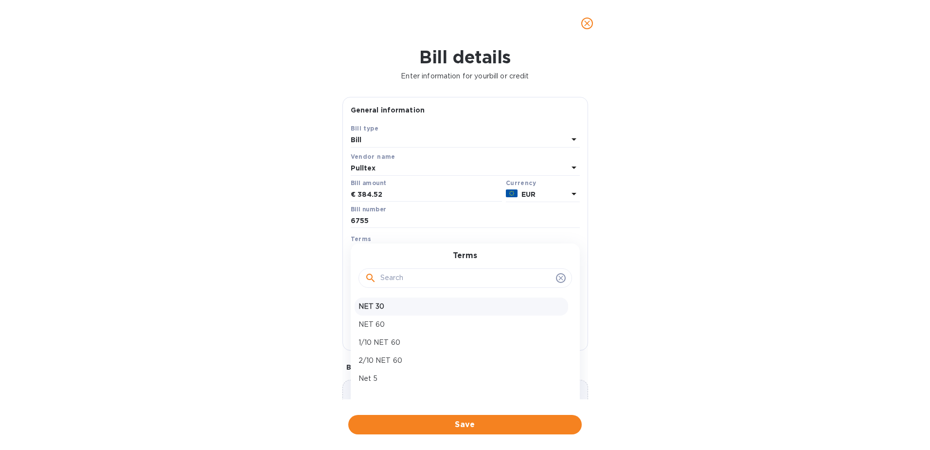
click at [377, 307] on p "NET 30" at bounding box center [462, 306] width 206 height 10
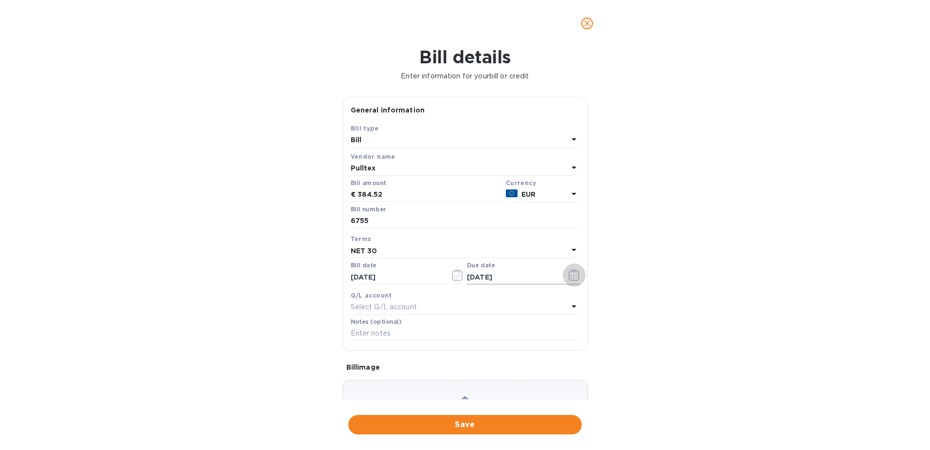
click at [574, 278] on icon "button" at bounding box center [574, 275] width 11 height 12
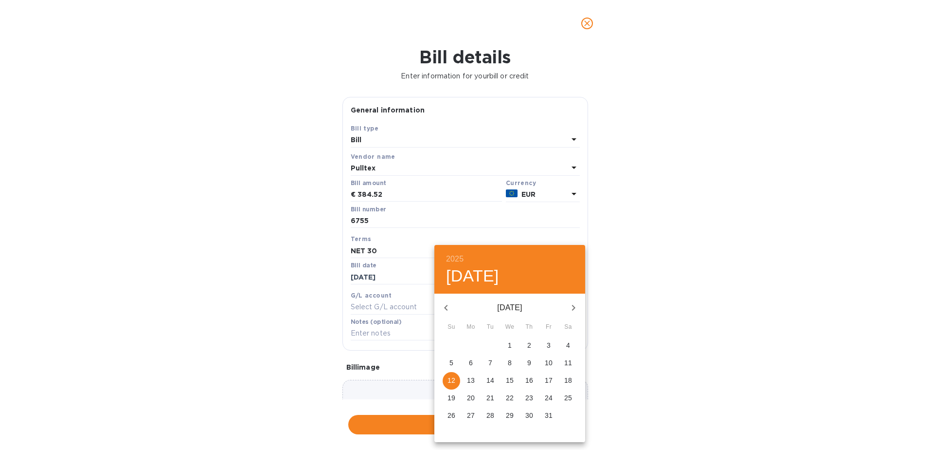
click at [444, 308] on icon "button" at bounding box center [446, 308] width 12 height 12
click at [444, 308] on div "September 2025" at bounding box center [510, 307] width 151 height 23
click at [472, 416] on p "29" at bounding box center [471, 415] width 8 height 10
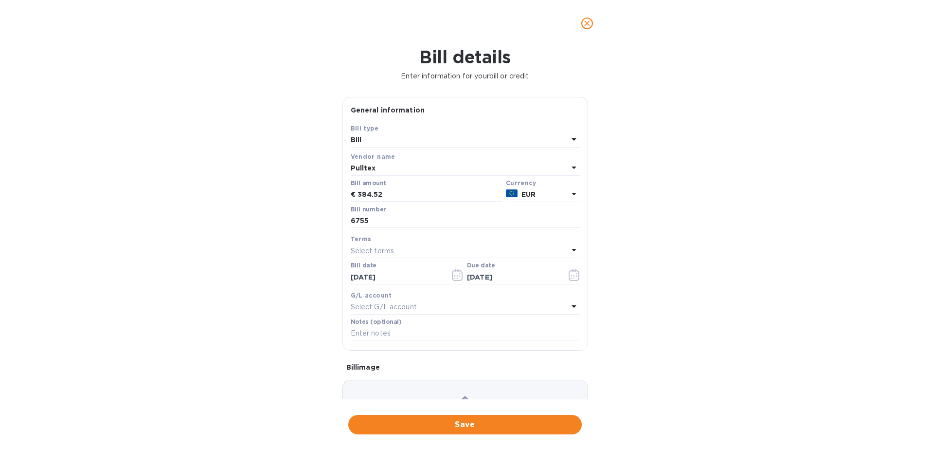
type input "09/29/2025"
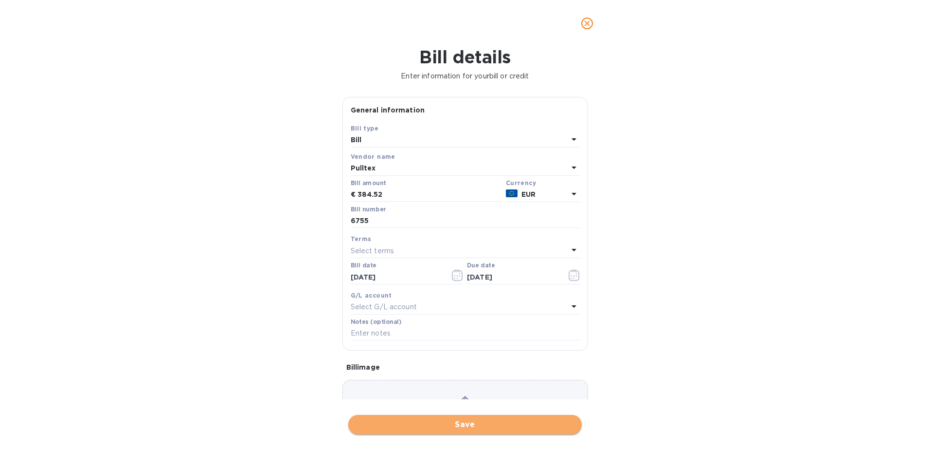
click at [472, 429] on span "Save" at bounding box center [465, 425] width 218 height 12
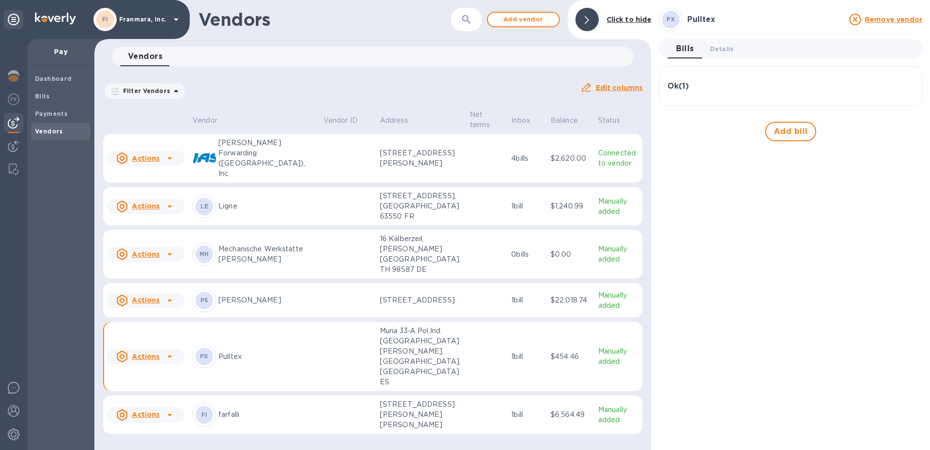
scroll to position [13, 0]
click at [70, 117] on span "Payments" at bounding box center [61, 114] width 52 height 10
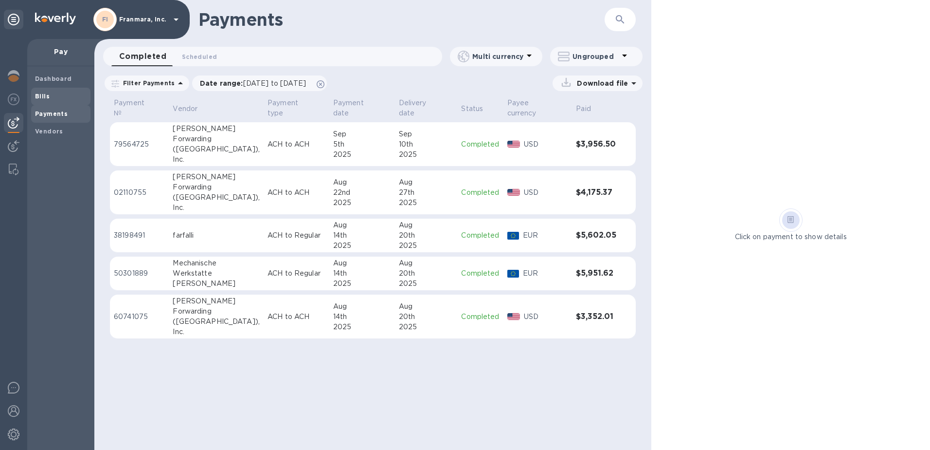
click at [41, 90] on div "Bills" at bounding box center [60, 97] width 59 height 18
